Goal: Transaction & Acquisition: Purchase product/service

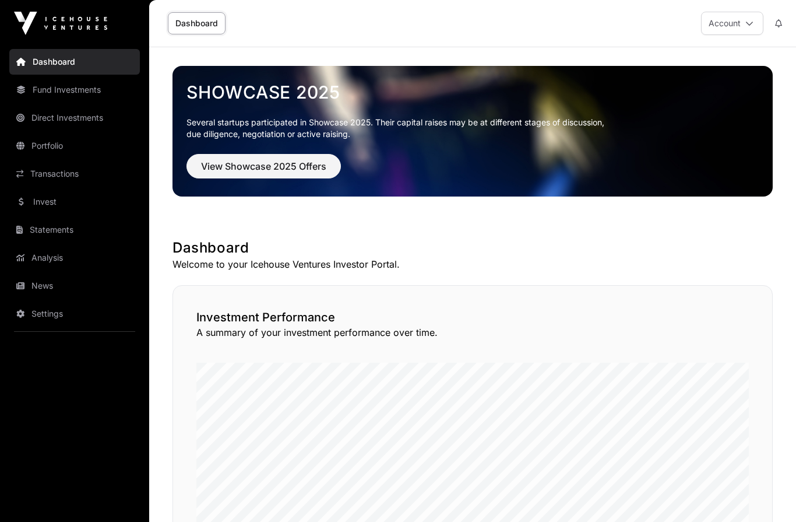
click at [38, 221] on link "Statements" at bounding box center [74, 230] width 131 height 26
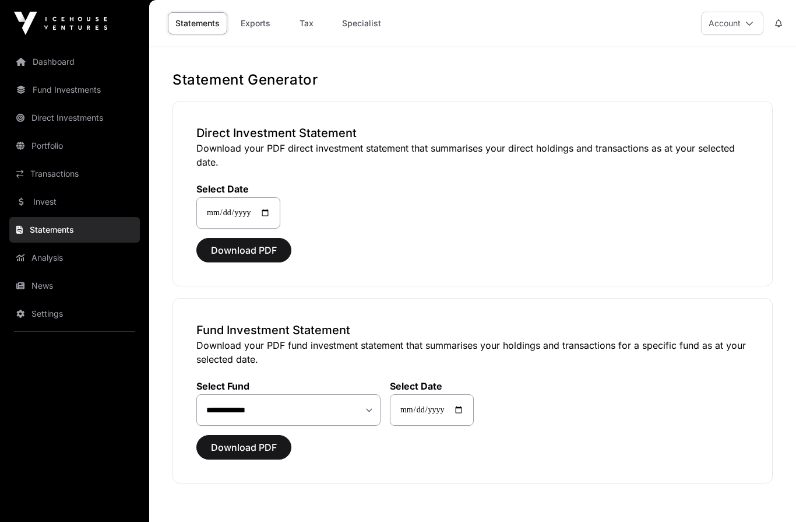
click at [44, 205] on link "Invest" at bounding box center [74, 202] width 131 height 26
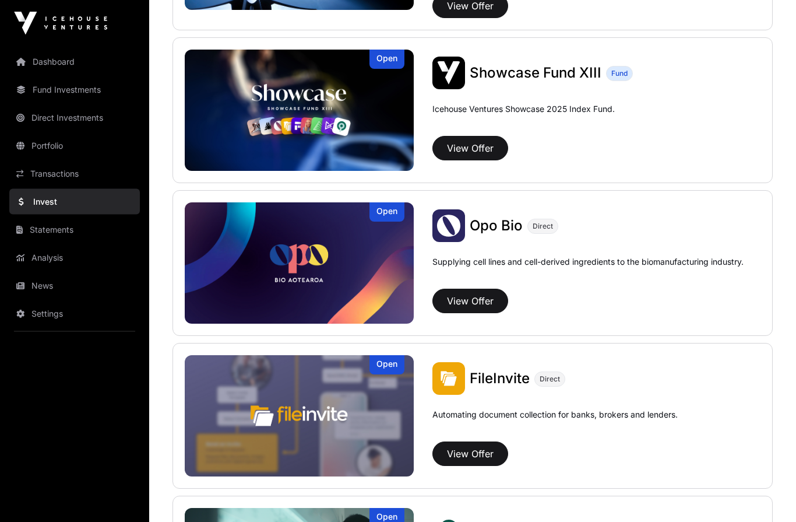
scroll to position [419, 0]
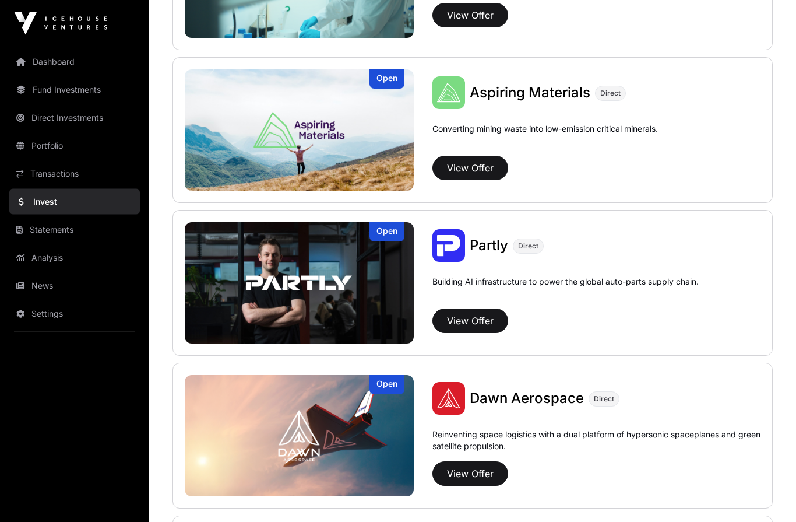
click at [473, 321] on button "View Offer" at bounding box center [470, 321] width 76 height 24
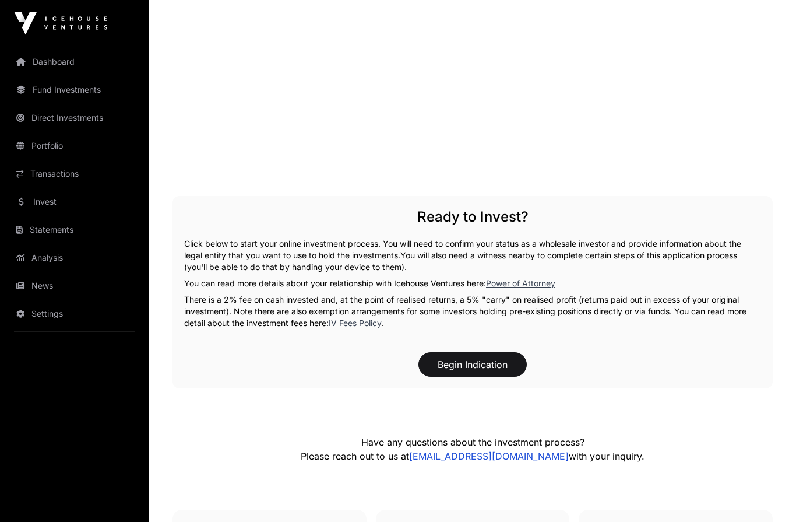
scroll to position [1648, 0]
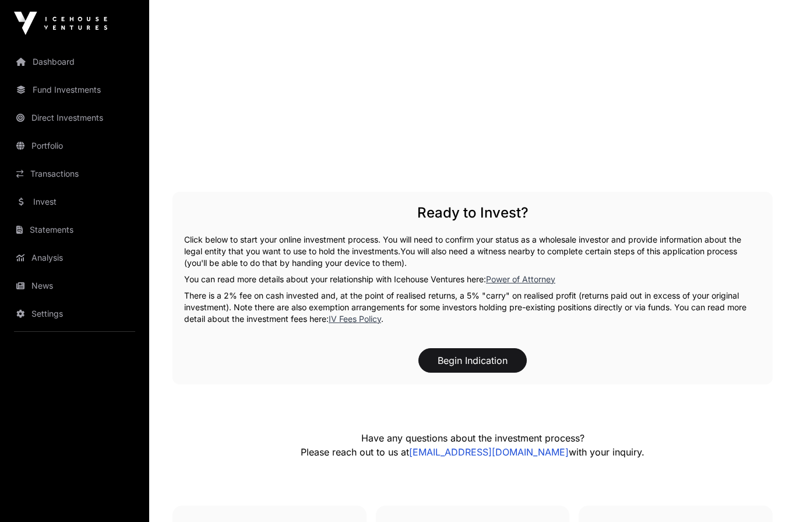
click at [478, 348] on button "Begin Indication" at bounding box center [473, 360] width 108 height 24
